Goal: Find specific page/section

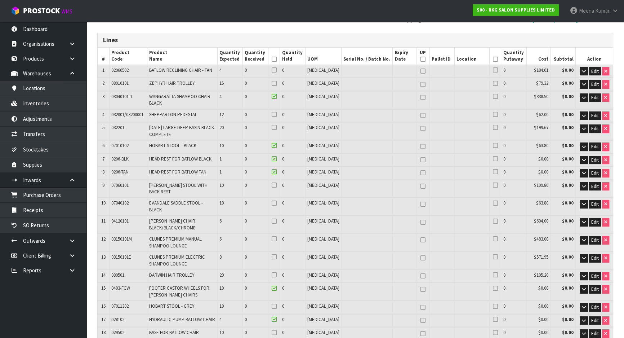
scroll to position [83, 0]
click at [277, 59] on icon at bounding box center [274, 59] width 5 height 0
click at [41, 26] on link "Dashboard" at bounding box center [43, 29] width 86 height 15
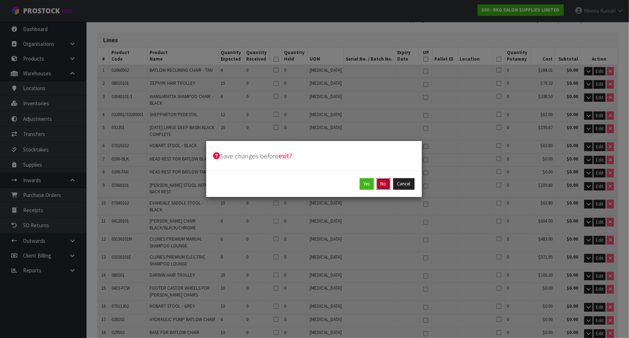
click at [384, 187] on button "No" at bounding box center [383, 184] width 14 height 12
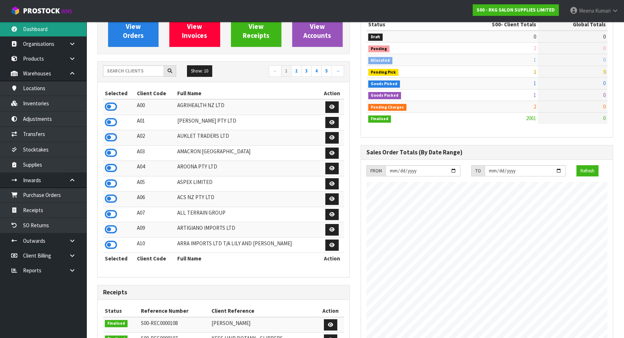
scroll to position [568, 263]
click at [130, 69] on input "text" at bounding box center [133, 70] width 61 height 11
click at [128, 74] on input "text" at bounding box center [133, 70] width 61 height 11
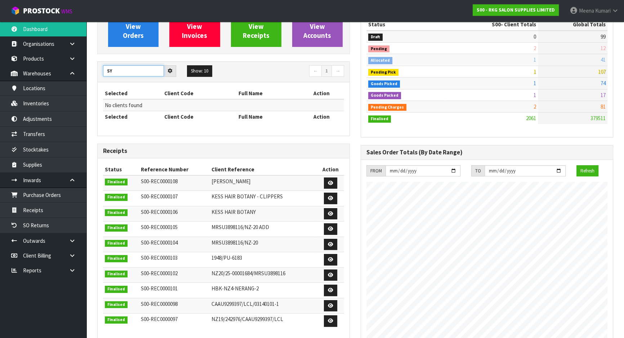
type input "S"
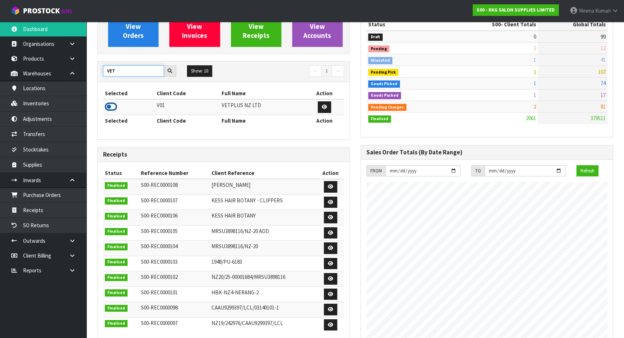
type input "VET"
click at [113, 104] on icon at bounding box center [111, 106] width 12 height 11
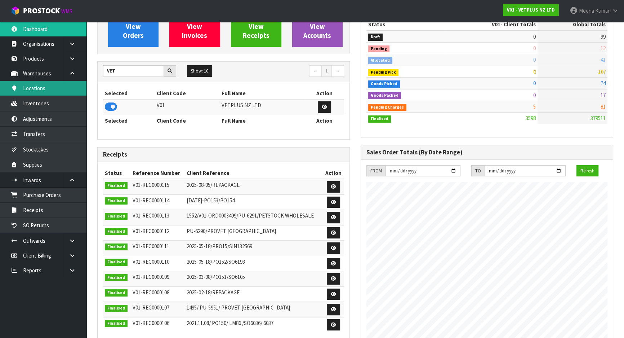
scroll to position [545, 263]
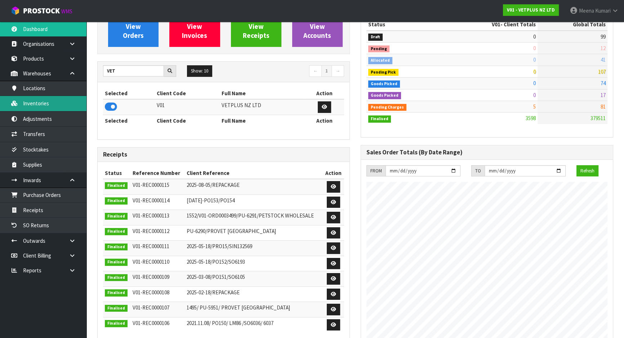
click at [74, 98] on link "Inventories" at bounding box center [43, 103] width 86 height 15
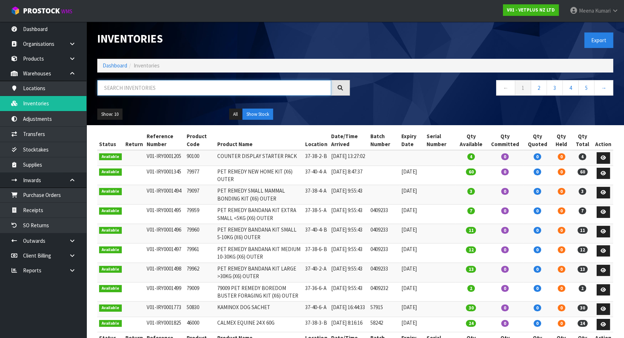
click at [160, 85] on input "text" at bounding box center [214, 87] width 234 height 15
paste input "50204"
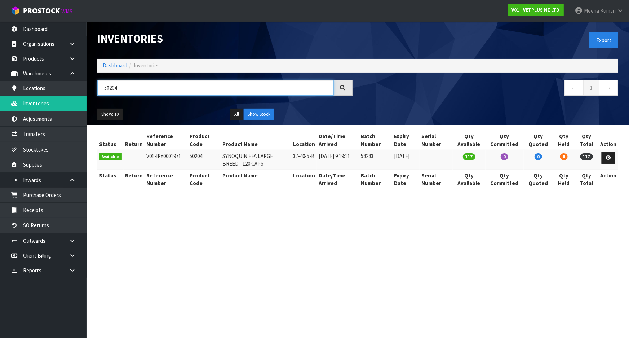
type input "50204"
click at [585, 16] on link "[PERSON_NAME]" at bounding box center [599, 11] width 60 height 22
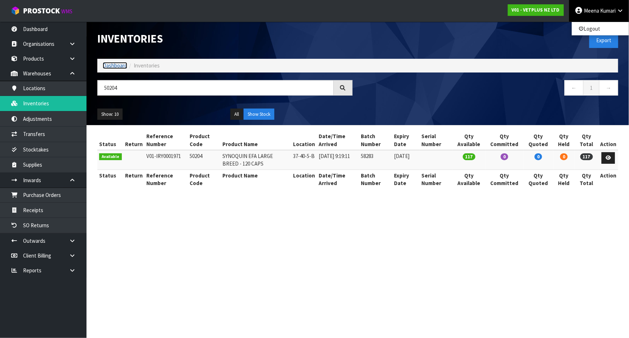
click at [112, 67] on link "Dashboard" at bounding box center [115, 65] width 24 height 7
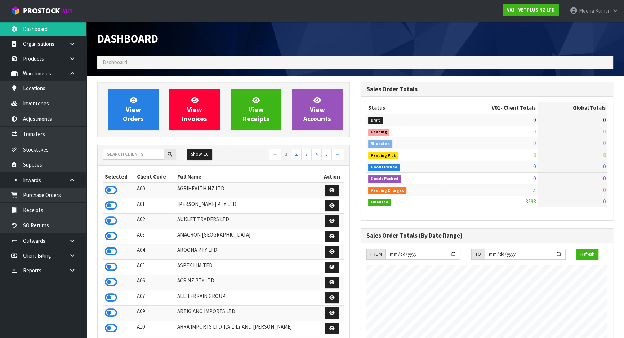
scroll to position [545, 263]
